Goal: Communication & Community: Ask a question

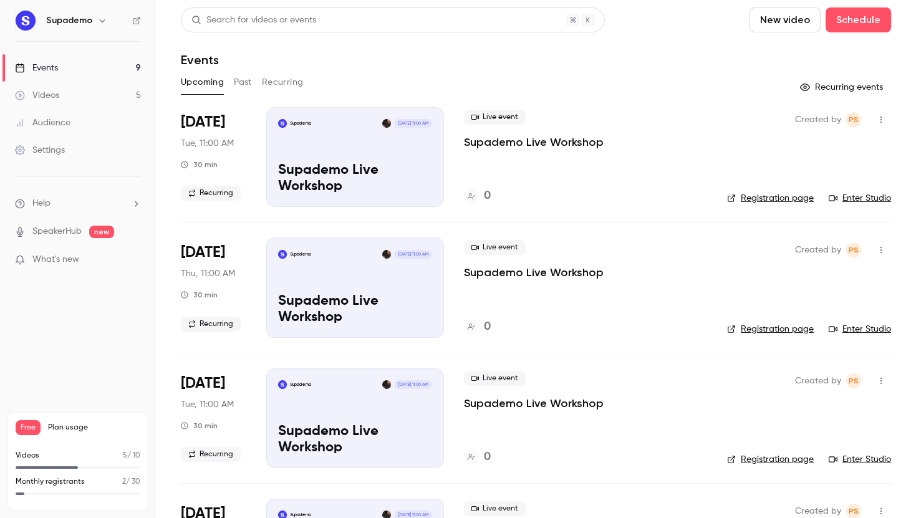
click at [94, 209] on li "Help" at bounding box center [78, 203] width 126 height 13
click at [187, 196] on link "Talk to [GEOGRAPHIC_DATA]" at bounding box center [230, 189] width 137 height 33
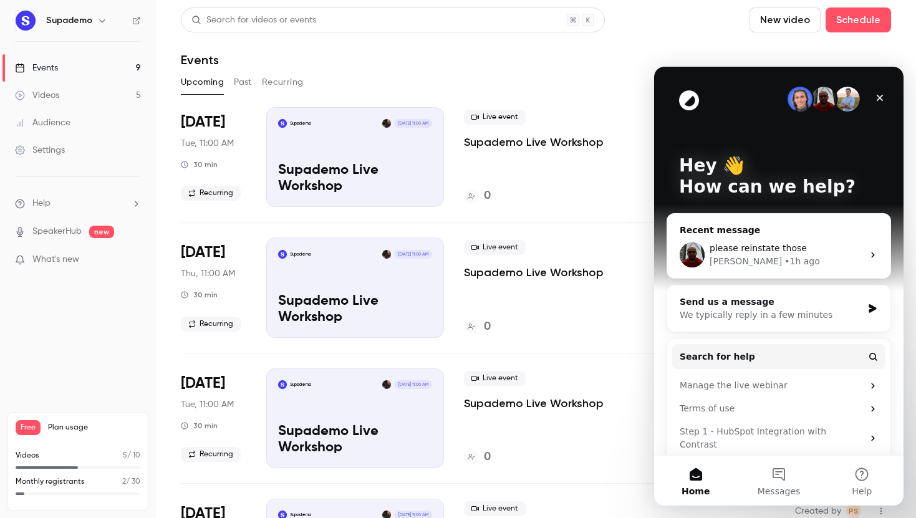
click at [735, 246] on span "please reinstate those" at bounding box center [758, 248] width 97 height 10
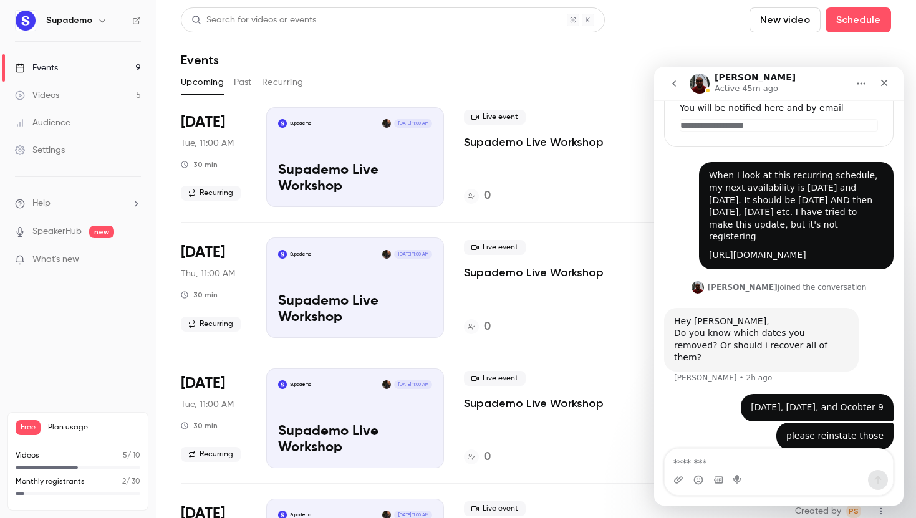
scroll to position [164, 0]
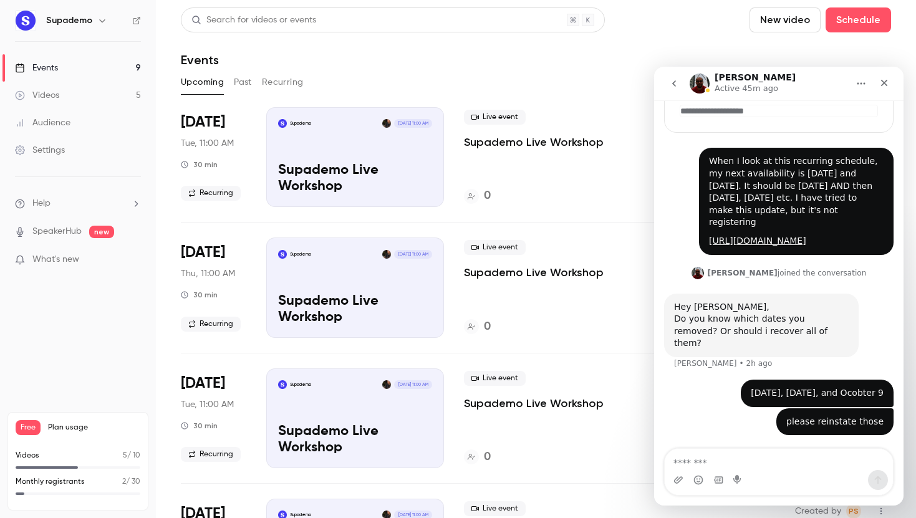
click at [289, 88] on button "Recurring" at bounding box center [283, 82] width 42 height 20
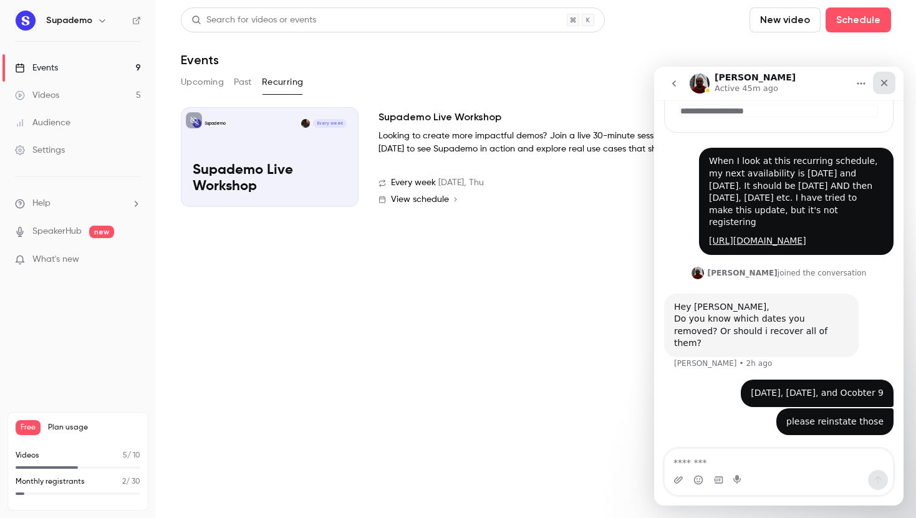
click at [885, 82] on icon "Close" at bounding box center [884, 83] width 7 height 7
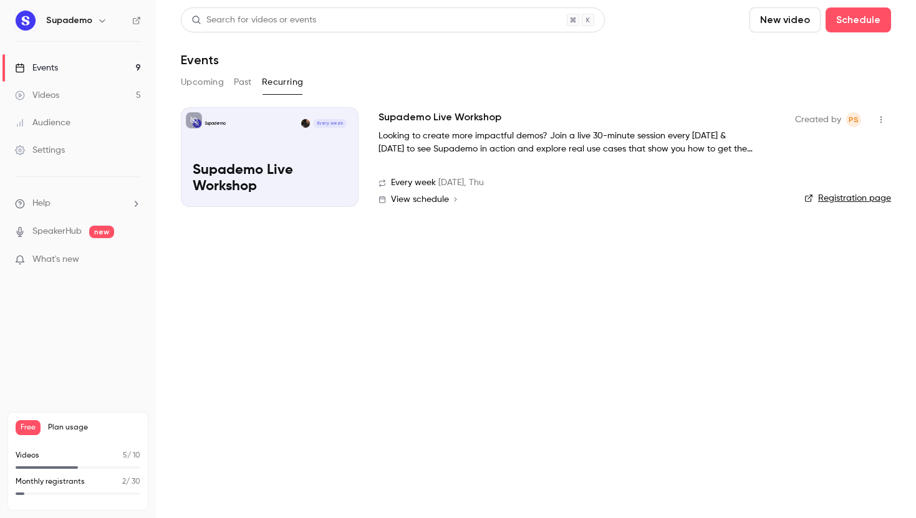
scroll to position [164, 0]
click at [853, 194] on link "Registration page" at bounding box center [848, 198] width 87 height 12
